Goal: Transaction & Acquisition: Purchase product/service

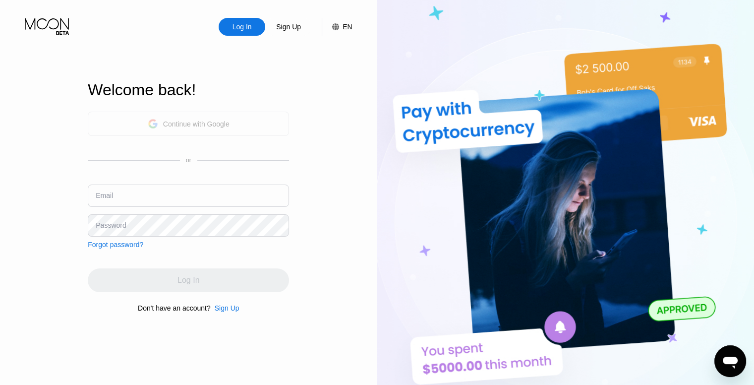
click at [202, 122] on div "Continue with Google" at bounding box center [196, 124] width 66 height 8
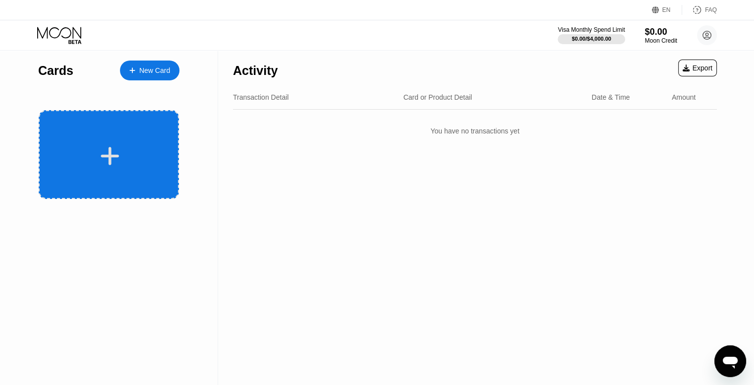
click at [116, 163] on icon at bounding box center [109, 156] width 19 height 22
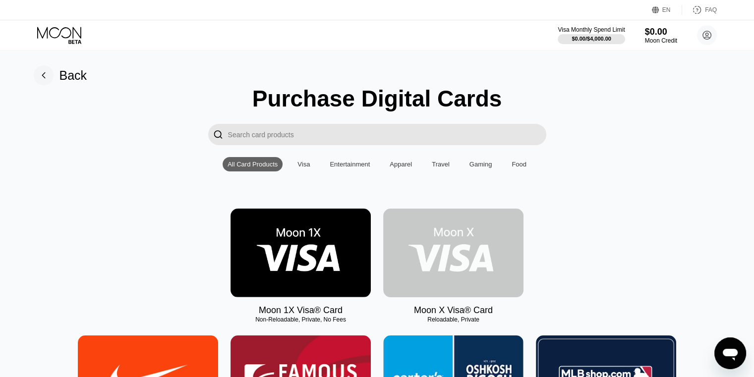
click at [467, 270] on img at bounding box center [453, 253] width 140 height 89
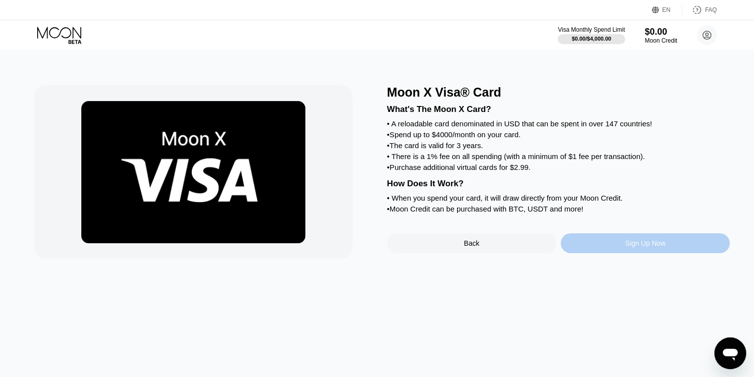
click at [615, 253] on div "Sign Up Now" at bounding box center [645, 244] width 169 height 20
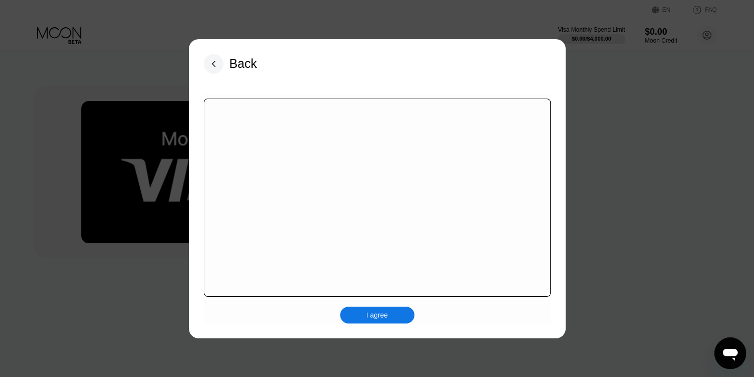
click at [642, 171] on div at bounding box center [381, 192] width 762 height 385
click at [213, 63] on icon at bounding box center [213, 63] width 3 height 5
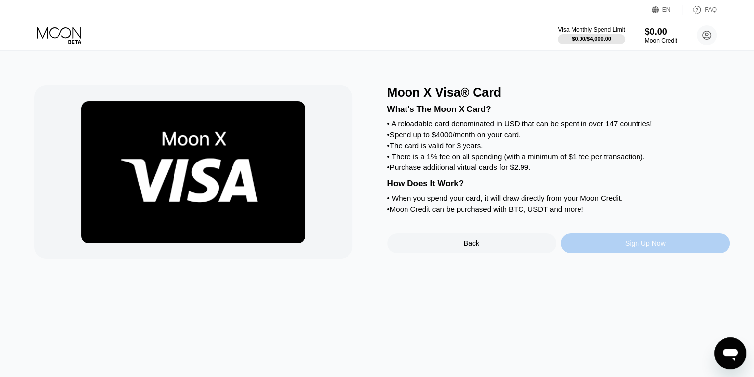
click at [616, 253] on div "Sign Up Now" at bounding box center [645, 244] width 169 height 20
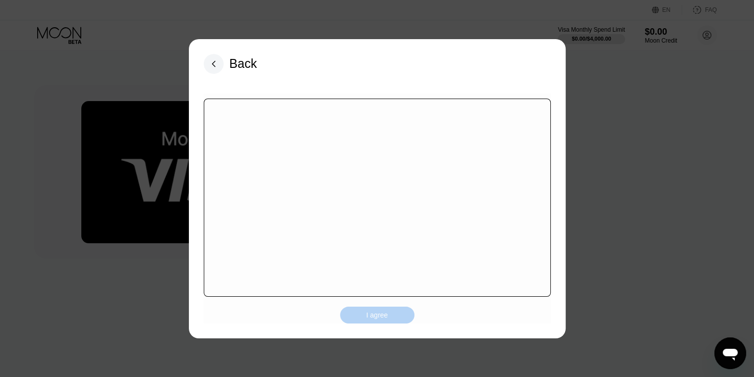
click at [380, 316] on div "I agree" at bounding box center [377, 315] width 22 height 9
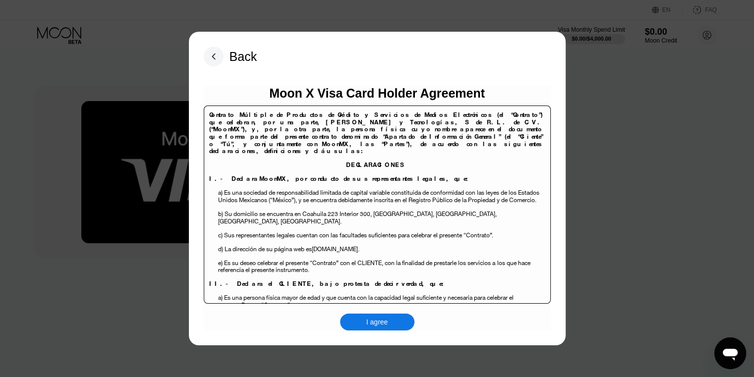
click at [448, 342] on div "Back Moon X Visa Card Holder Agreement Contrato Múltiple de Productos de Crédit…" at bounding box center [377, 189] width 377 height 314
click at [407, 326] on div "I agree" at bounding box center [377, 322] width 74 height 17
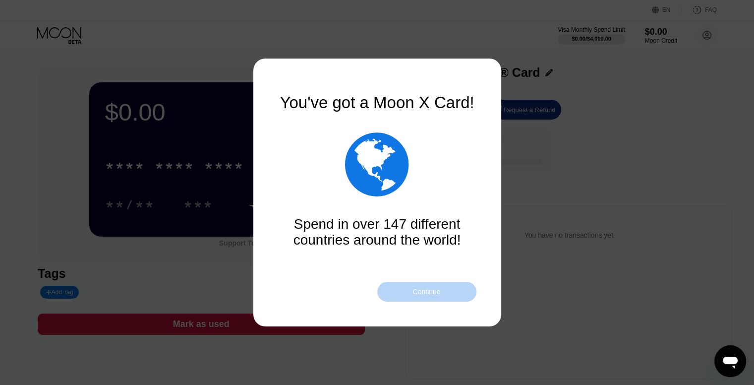
click at [424, 291] on div "Continue" at bounding box center [427, 292] width 28 height 8
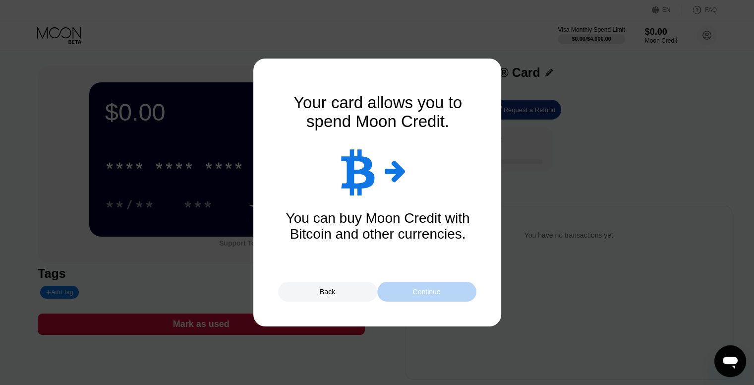
click at [424, 291] on div "Continue" at bounding box center [427, 292] width 28 height 8
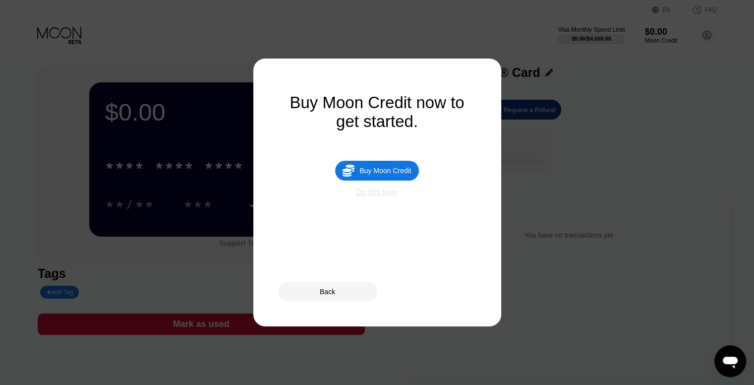
click at [381, 197] on div "Do this later" at bounding box center [377, 192] width 42 height 9
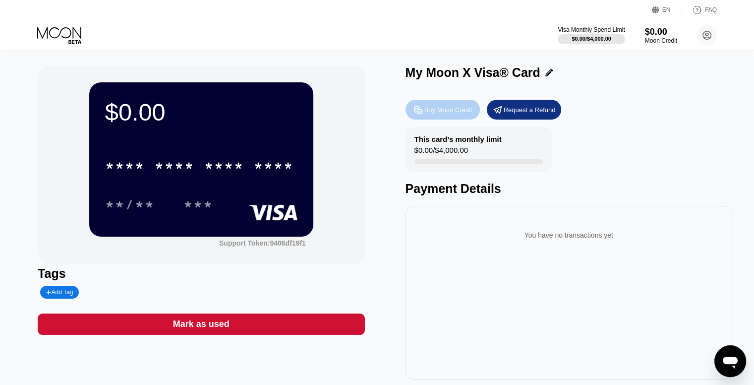
click at [449, 109] on div "Buy Moon Credit" at bounding box center [448, 110] width 48 height 8
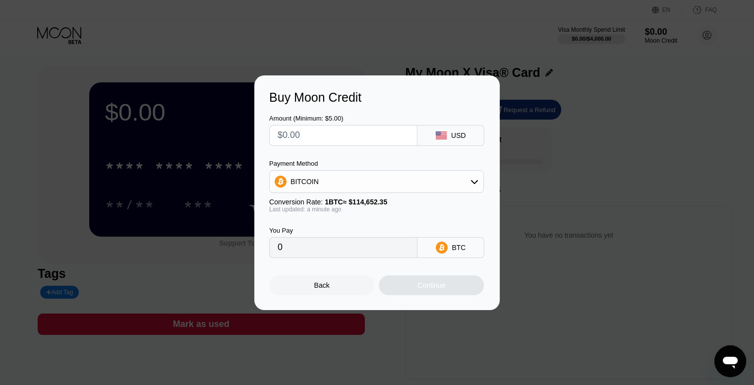
click at [417, 191] on div "BITCOIN" at bounding box center [377, 182] width 214 height 20
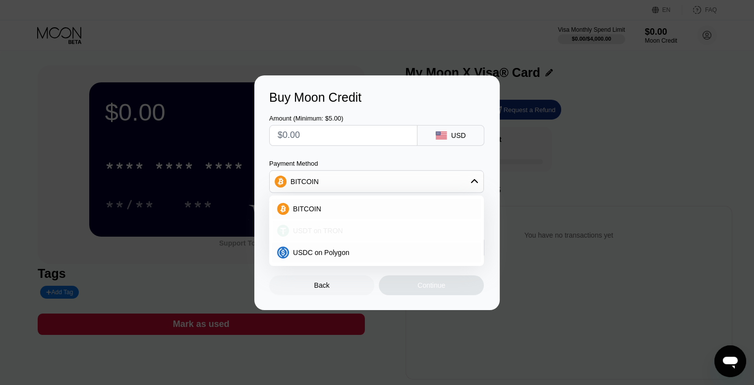
click at [389, 228] on div "USDT on TRON" at bounding box center [382, 231] width 187 height 8
type input "0.00"
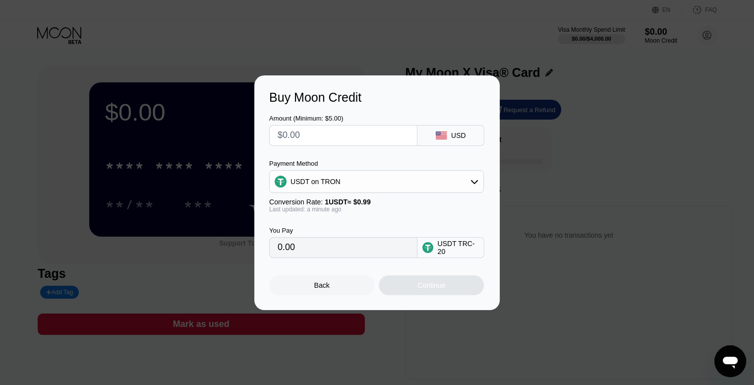
click at [347, 130] on input "text" at bounding box center [343, 135] width 131 height 20
type input "$2"
type input "2.02"
type input "$20"
type input "20.20"
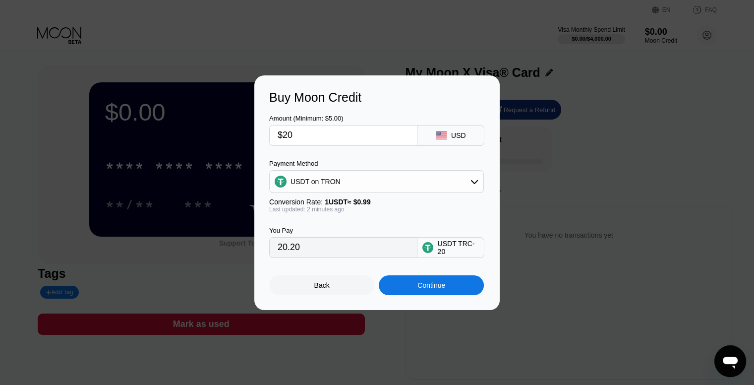
type input "$20"
click at [444, 281] on div "Continue" at bounding box center [431, 285] width 105 height 20
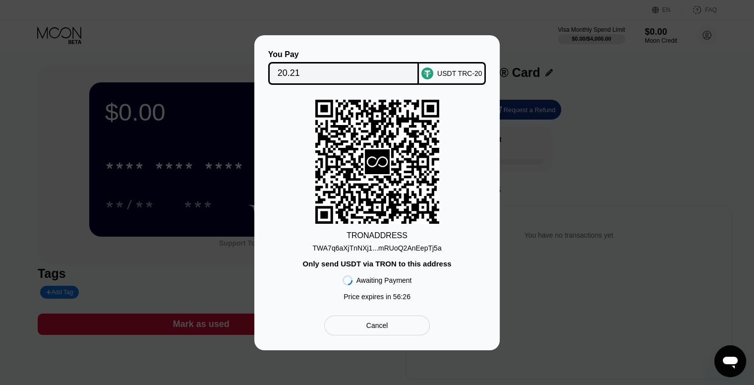
click at [444, 281] on div "TRON ADDRESS TWA7q6aXjTnNXj1...mRUoQ2AnEepTj5a Only send USDT via TRON to this …" at bounding box center [377, 203] width 216 height 206
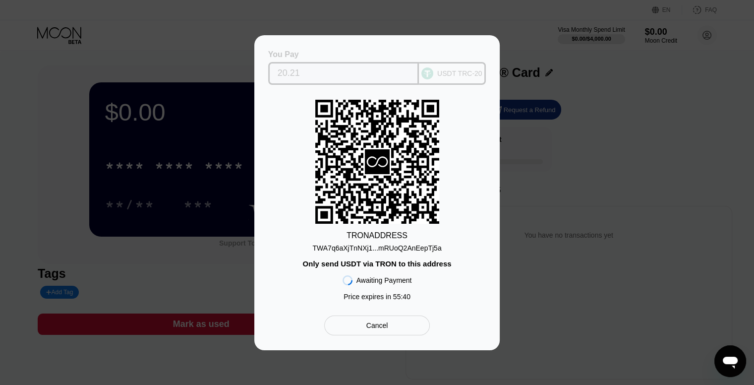
click at [343, 63] on input "20.21" at bounding box center [344, 73] width 132 height 20
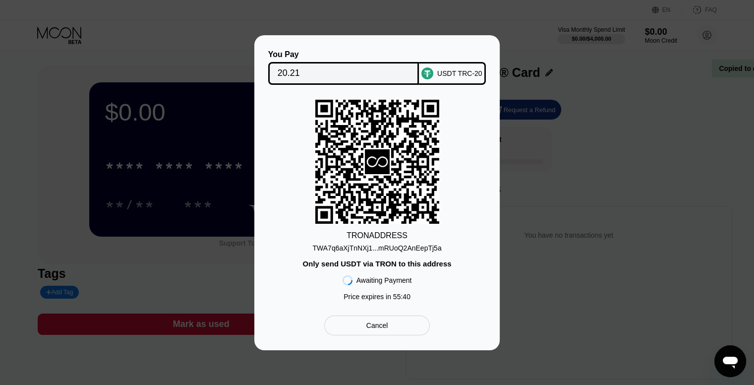
click at [343, 63] on input "20.21" at bounding box center [344, 73] width 132 height 20
click at [379, 329] on div "Cancel" at bounding box center [377, 325] width 22 height 9
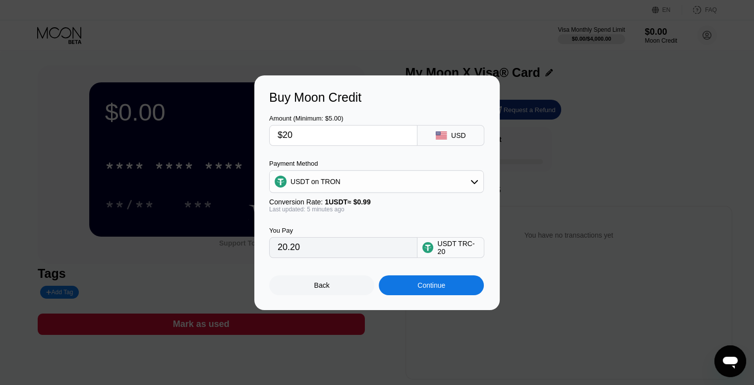
click at [297, 125] on input "$20" at bounding box center [343, 135] width 131 height 20
type input "$2"
type input "2.02"
type input "0.00"
type input "$9"
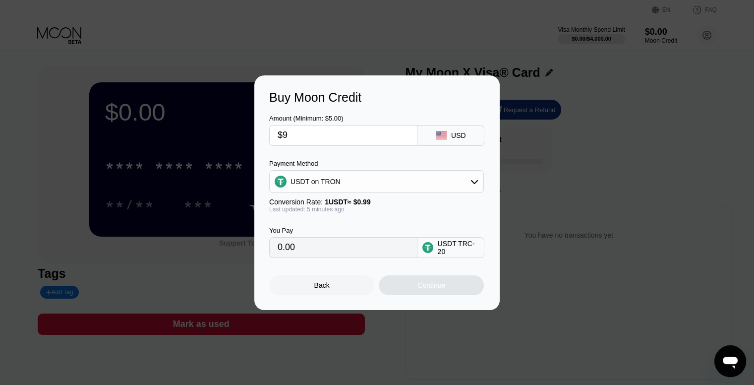
type input "9.09"
type input "$9"
click at [633, 119] on div "Buy Moon Credit Amount (Minimum: $5.00) $9 USD Payment Method USDT on TRON Conv…" at bounding box center [377, 192] width 754 height 235
click at [579, 118] on div "Buy Moon Credit Amount (Minimum: $5.00) $9 USD Payment Method USDT on TRON Conv…" at bounding box center [377, 192] width 754 height 235
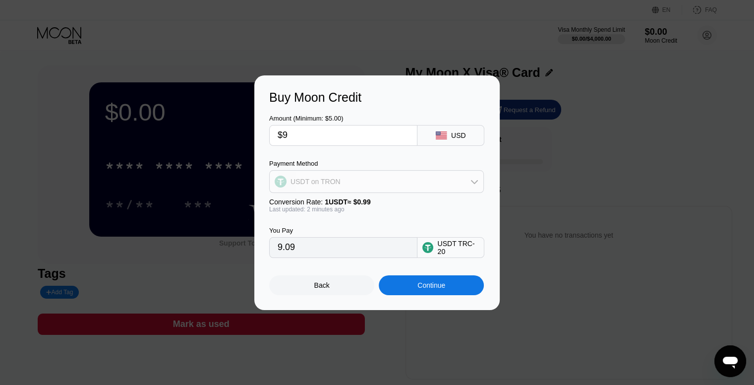
click at [436, 186] on div "USDT on TRON" at bounding box center [377, 182] width 214 height 20
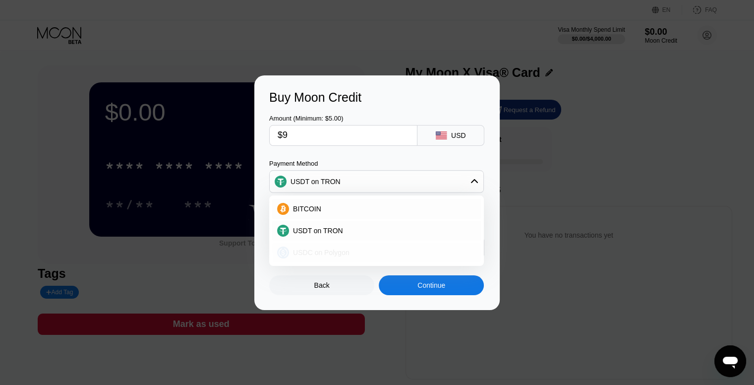
click at [367, 252] on div "USDC on Polygon" at bounding box center [382, 252] width 187 height 8
type input "9.00000000"
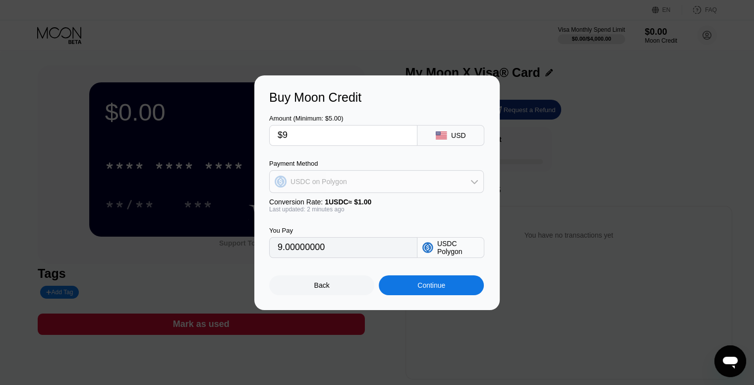
click at [426, 184] on div "USDC on Polygon" at bounding box center [377, 182] width 214 height 20
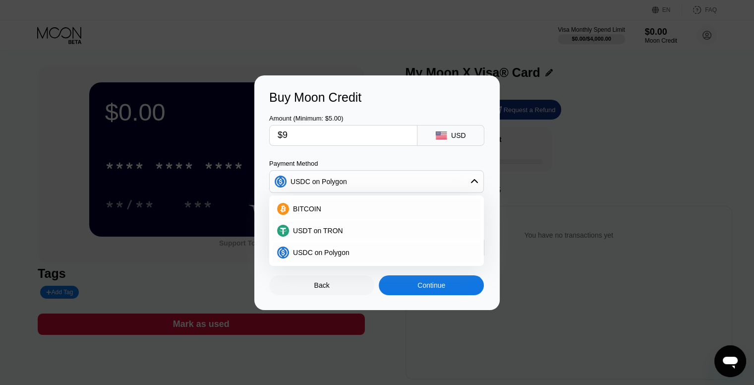
click at [586, 194] on div "Buy Moon Credit Amount (Minimum: $5.00) $9 USD Payment Method USDC on Polygon B…" at bounding box center [377, 192] width 754 height 235
click at [332, 295] on div "Back" at bounding box center [321, 285] width 105 height 20
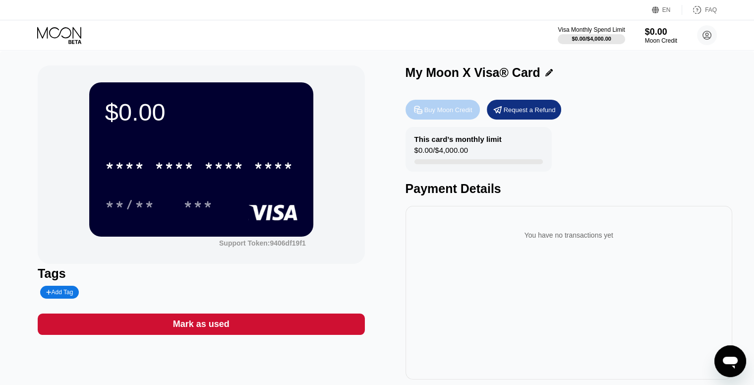
click at [458, 118] on div "Buy Moon Credit" at bounding box center [443, 110] width 74 height 20
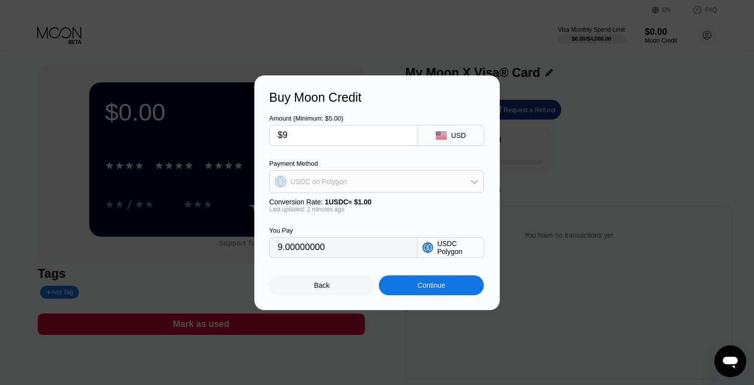
click at [446, 187] on div "USDC on Polygon" at bounding box center [377, 182] width 214 height 20
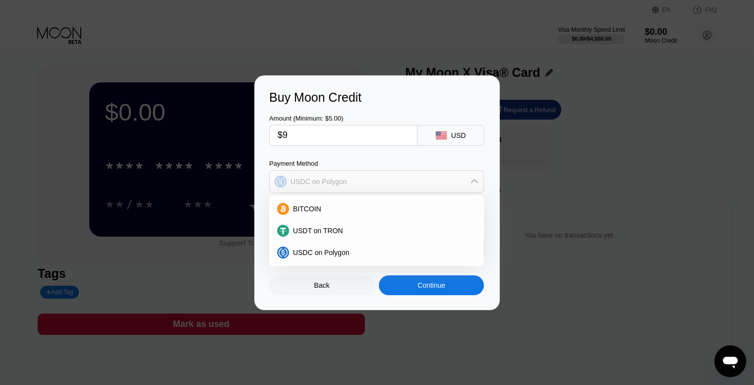
click at [446, 187] on div "USDC on Polygon" at bounding box center [377, 182] width 214 height 20
